Goal: Complete Application Form: Complete application form

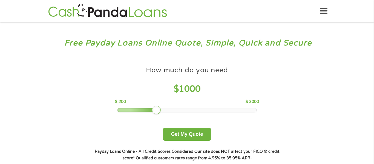
click at [165, 110] on div at bounding box center [186, 110] width 139 height 4
click at [176, 111] on div at bounding box center [186, 110] width 139 height 4
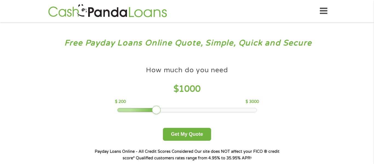
click at [189, 111] on div at bounding box center [186, 110] width 139 height 4
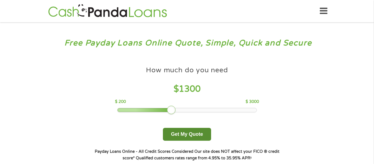
click at [187, 135] on button "Get My Quote" at bounding box center [187, 134] width 48 height 13
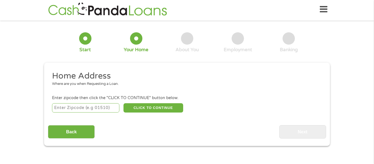
click at [110, 107] on input "number" at bounding box center [86, 107] width 68 height 9
type input "34668"
click at [146, 111] on button "CLICK TO CONTINUE" at bounding box center [153, 107] width 60 height 9
type input "34668"
type input "Port Richey"
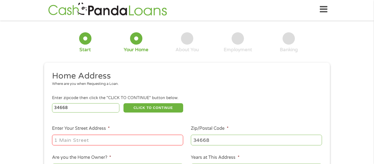
click at [117, 141] on input "Enter Your Street Address *" at bounding box center [117, 140] width 131 height 10
type input "7136 ABIGAIL DR"
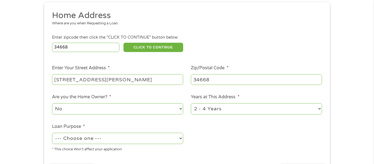
scroll to position [63, 0]
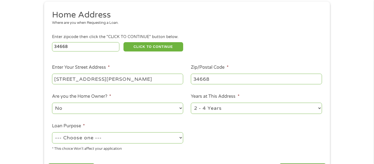
click at [211, 110] on select "1 Year or less 1 - 2 Years 2 - 4 Years Over 4 Years" at bounding box center [256, 108] width 131 height 11
select select "12months"
click at [191, 103] on select "1 Year or less 1 - 2 Years 2 - 4 Years Over 4 Years" at bounding box center [256, 108] width 131 height 11
click at [178, 138] on select "--- Choose one --- Pay Bills Debt Consolidation Home Improvement Major Purchase…" at bounding box center [117, 137] width 131 height 11
select select "paybills"
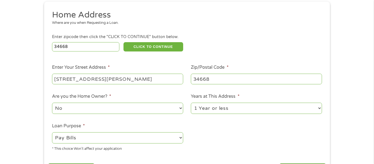
click at [52, 133] on select "--- Choose one --- Pay Bills Debt Consolidation Home Improvement Major Purchase…" at bounding box center [117, 137] width 131 height 11
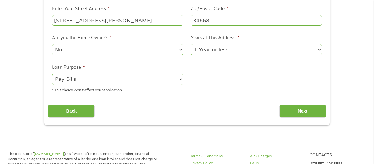
scroll to position [122, 0]
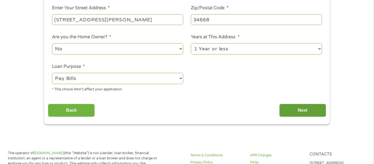
click at [295, 110] on input "Next" at bounding box center [302, 110] width 47 height 13
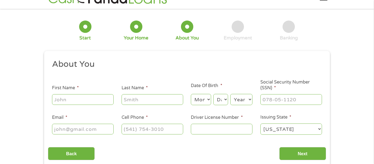
scroll to position [0, 0]
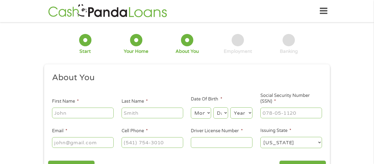
click at [110, 114] on input "First Name *" at bounding box center [83, 112] width 62 height 10
type input "Barbara"
type input "Costa"
type input "siahkekesmom45@gmail.com"
type input "(727) 858-3159"
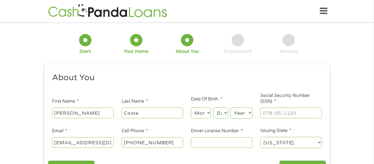
click at [201, 114] on select "Month 1 2 3 4 5 6 7 8 9 10 11 12" at bounding box center [201, 112] width 20 height 11
select select "11"
click at [191, 107] on select "Month 1 2 3 4 5 6 7 8 9 10 11 12" at bounding box center [201, 112] width 20 height 11
click at [220, 111] on select "Day 1 2 3 4 5 6 7 8 9 10 11 12 13 14 15 16 17 18 19 20 21 22 23 24 25 26 27 28 …" at bounding box center [220, 112] width 15 height 11
select select "29"
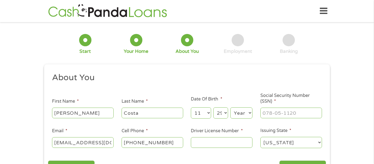
click at [213, 107] on select "Day 1 2 3 4 5 6 7 8 9 10 11 12 13 14 15 16 17 18 19 20 21 22 23 24 25 26 27 28 …" at bounding box center [220, 112] width 15 height 11
click at [236, 112] on select "Year 2007 2006 2005 2004 2003 2002 2001 2000 1999 1998 1997 1996 1995 1994 1993…" at bounding box center [241, 112] width 22 height 11
select select "1977"
click at [230, 107] on select "Year 2007 2006 2005 2004 2003 2002 2001 2000 1999 1998 1997 1996 1995 1994 1993…" at bounding box center [241, 112] width 22 height 11
click at [270, 114] on input "Social Security Number (SSN) *" at bounding box center [291, 112] width 62 height 10
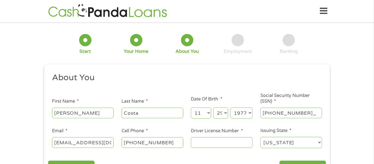
type input "017-58-2439"
click at [235, 144] on input "Driver License Number *" at bounding box center [222, 142] width 62 height 10
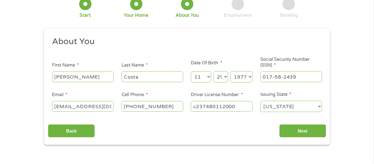
scroll to position [37, 0]
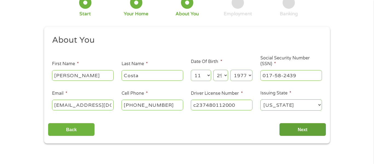
type input "c237480112000"
click at [310, 133] on input "Next" at bounding box center [302, 129] width 47 height 13
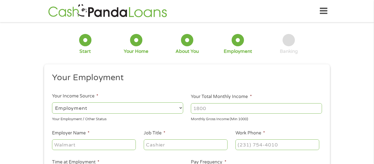
scroll to position [0, 0]
click at [235, 106] on input "Your Total Monthly Income *" at bounding box center [256, 108] width 131 height 10
type input "1500"
click at [119, 144] on input "Employer Name *" at bounding box center [94, 144] width 84 height 10
type input "Dollar general"
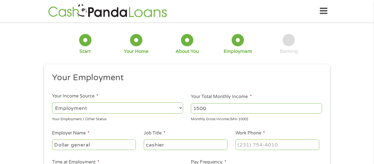
type input "cashier"
type input "(727) 203-4843"
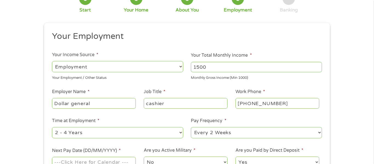
scroll to position [42, 0]
click at [113, 130] on select "--- Choose one --- 1 Year or less 1 - 2 Years 2 - 4 Years Over 4 Years" at bounding box center [117, 131] width 131 height 11
select select "12months"
click at [52, 126] on select "--- Choose one --- 1 Year or less 1 - 2 Years 2 - 4 Years Over 4 Years" at bounding box center [117, 131] width 131 height 11
click at [218, 133] on select "--- Choose one --- Every 2 Weeks Every Week Monthly Semi-Monthly" at bounding box center [256, 131] width 131 height 11
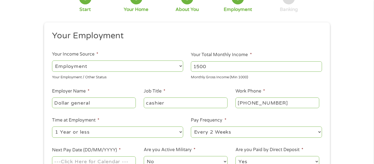
select select "weekly"
click at [191, 126] on select "--- Choose one --- Every 2 Weeks Every Week Monthly Semi-Monthly" at bounding box center [256, 131] width 131 height 11
click at [85, 162] on input "Next Pay Date (DD/MM/YYYY) *" at bounding box center [94, 161] width 84 height 10
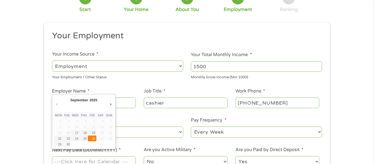
type input "26/09/2025"
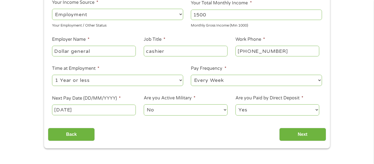
scroll to position [95, 0]
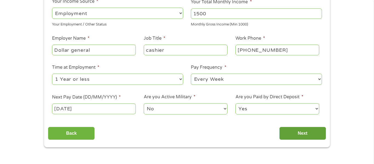
click at [292, 131] on input "Next" at bounding box center [302, 133] width 47 height 13
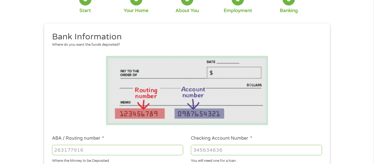
scroll to position [41, 0]
click at [151, 153] on input "ABA / Routing number *" at bounding box center [117, 149] width 131 height 10
type input "263182817"
type input "SUNCOAST CREDIT UNION"
type input "263182817"
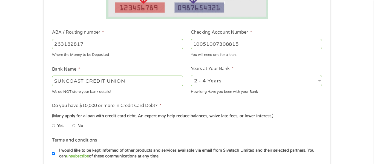
scroll to position [148, 0]
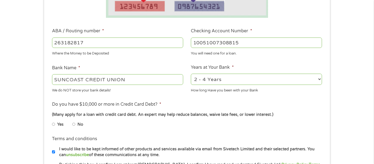
type input "10051007308815"
click at [74, 124] on input "No" at bounding box center [73, 124] width 3 height 9
radio input "true"
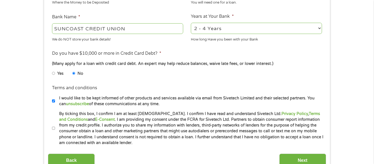
scroll to position [199, 0]
click at [53, 129] on input "By ticking this box, I confirm I am at least 18 years old. I confirm I have rea…" at bounding box center [53, 128] width 3 height 9
checkbox input "true"
click at [294, 159] on input "Next" at bounding box center [302, 159] width 47 height 13
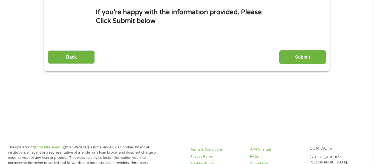
scroll to position [0, 0]
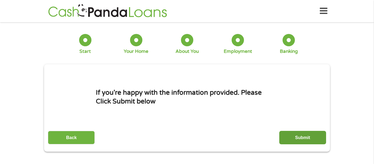
click at [299, 135] on input "Submit" at bounding box center [302, 137] width 47 height 13
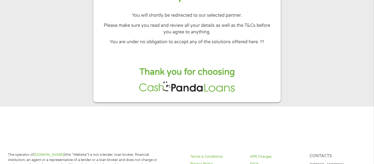
scroll to position [70, 0]
